Goal: Find contact information: Find contact information

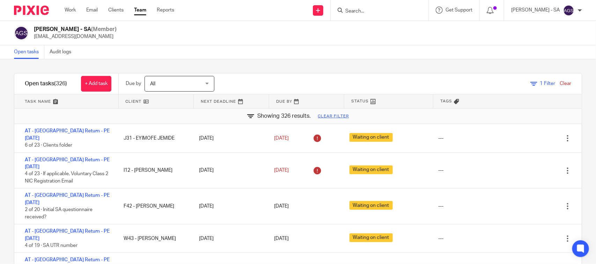
click at [292, 33] on div "Anjali Gamit - SA (Member) anjali.gamit@confiancebizsol.in" at bounding box center [298, 33] width 568 height 15
click at [369, 10] on input "Search" at bounding box center [375, 11] width 63 height 6
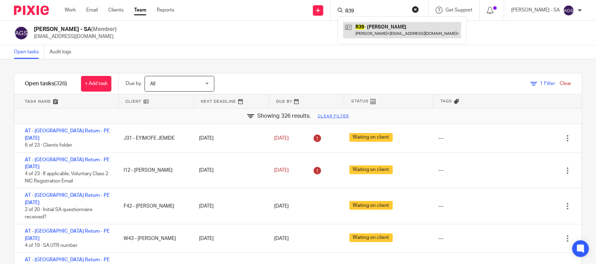
type input "R39"
click at [392, 28] on link at bounding box center [402, 30] width 118 height 16
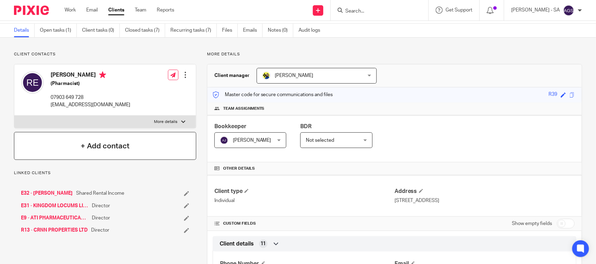
scroll to position [44, 0]
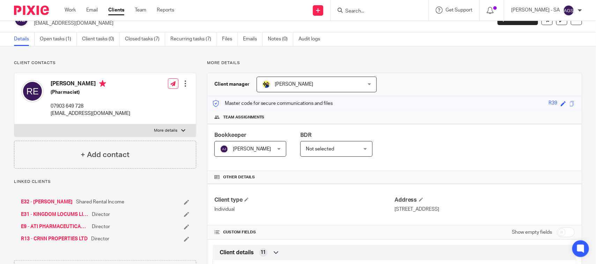
scroll to position [0, 0]
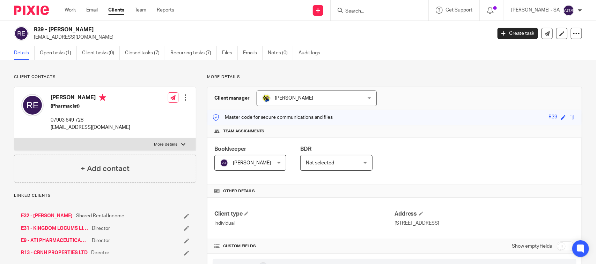
click at [394, 44] on div "R39 - RYAN EVERSLEY-ROBERTSON kingdomlocums@gmail.com Create task Update from C…" at bounding box center [298, 33] width 596 height 25
click at [372, 36] on p "kingdomlocums@gmail.com" at bounding box center [260, 37] width 453 height 7
click at [385, 7] on form at bounding box center [381, 10] width 74 height 9
click at [381, 10] on input "Search" at bounding box center [375, 11] width 63 height 6
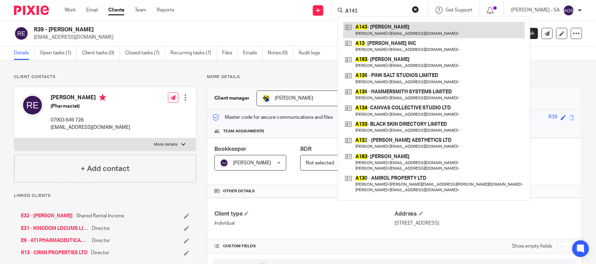
type input "A143"
click at [386, 31] on link at bounding box center [433, 30] width 181 height 16
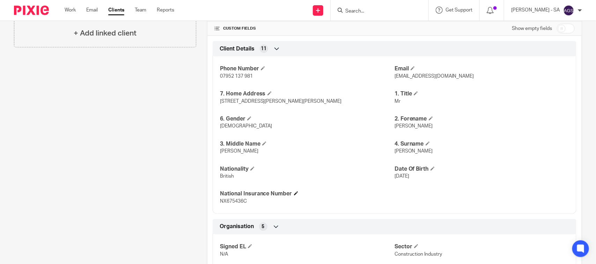
scroll to position [174, 0]
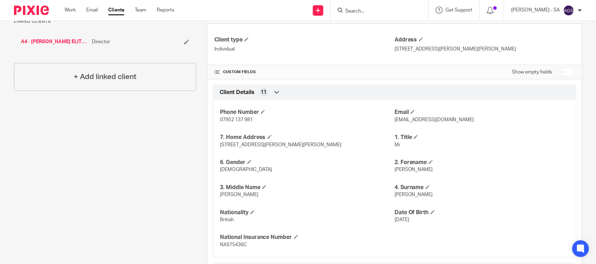
drag, startPoint x: 472, startPoint y: 51, endPoint x: 498, endPoint y: 51, distance: 26.2
click at [498, 51] on p "8 David Williams, Court Machynlleth, SY20 8JU" at bounding box center [484, 49] width 180 height 7
copy p "Y20 8JU"
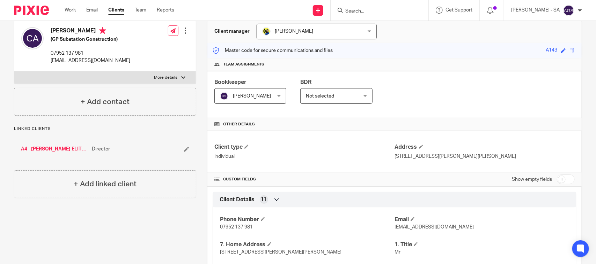
scroll to position [0, 0]
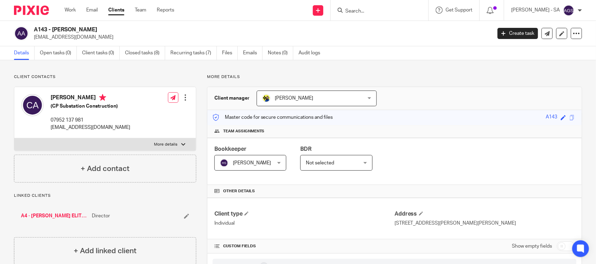
drag, startPoint x: 55, startPoint y: 28, endPoint x: 156, endPoint y: 33, distance: 100.6
click at [156, 33] on h2 "A143 - CHRISTOPHER ARMSTRONG" at bounding box center [215, 29] width 362 height 7
drag, startPoint x: 53, startPoint y: 27, endPoint x: 166, endPoint y: 36, distance: 114.1
click at [166, 36] on div "A143 - CHRISTOPHER ARMSTRONG chrisarm2000@gmail.com" at bounding box center [260, 33] width 453 height 15
click at [136, 29] on h2 "A143 - [PERSON_NAME]" at bounding box center [215, 29] width 362 height 7
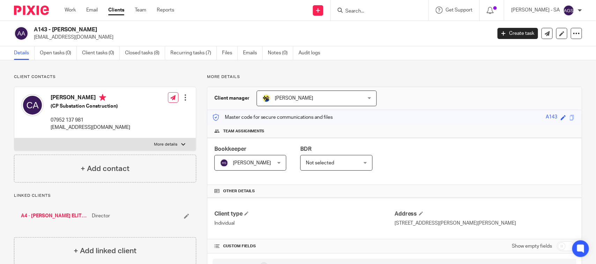
drag, startPoint x: 53, startPoint y: 27, endPoint x: 131, endPoint y: 29, distance: 78.5
click at [131, 29] on h2 "A143 - [PERSON_NAME]" at bounding box center [215, 29] width 362 height 7
copy h2 "CHRISTOPHER ARMSTRONG"
click at [140, 11] on link "Team" at bounding box center [141, 10] width 12 height 7
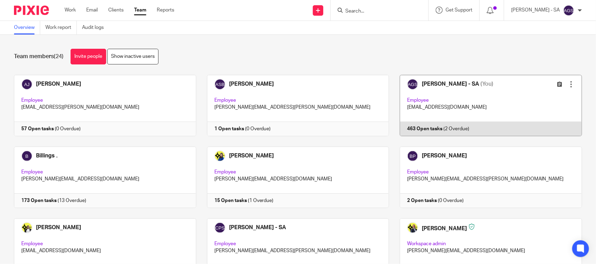
click at [475, 111] on link at bounding box center [485, 105] width 193 height 61
click at [467, 97] on link at bounding box center [485, 105] width 193 height 61
